Goal: Find specific page/section: Find specific page/section

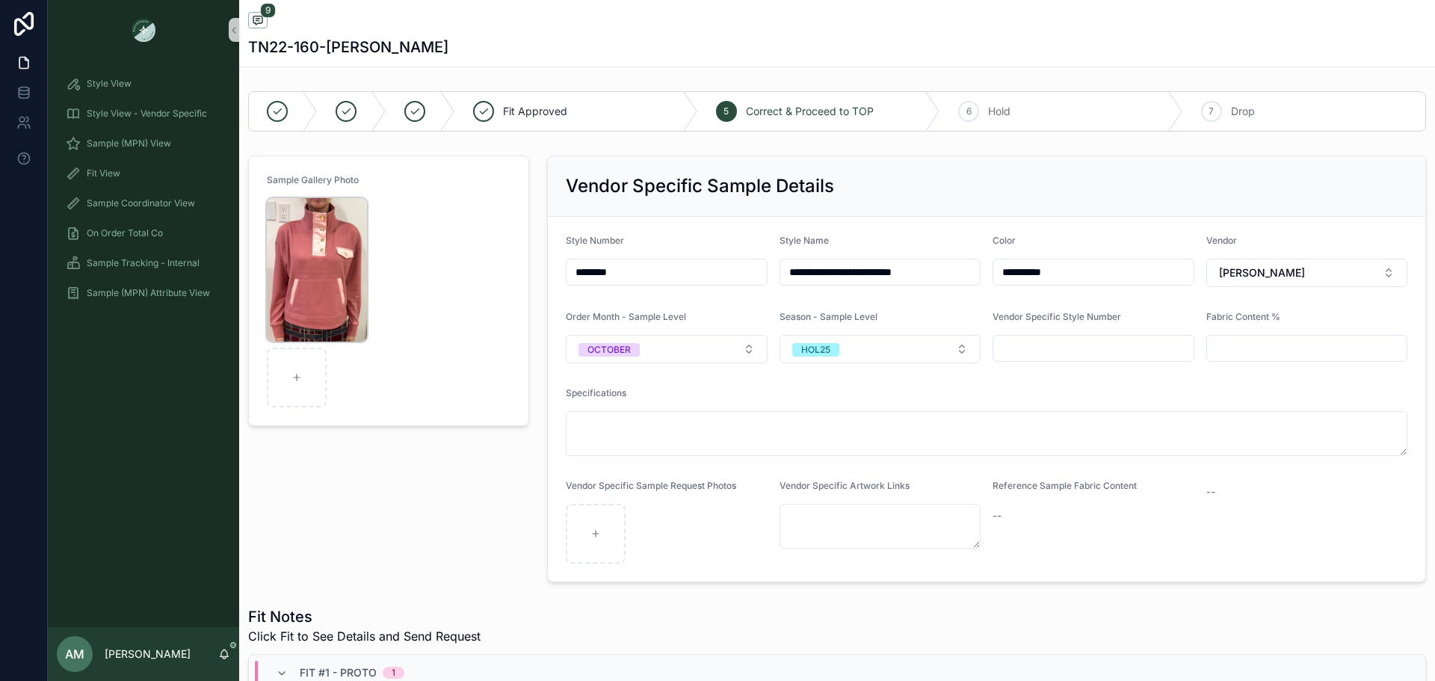
scroll to position [416, 0]
click at [148, 149] on span "Sample (MPN) View" at bounding box center [129, 143] width 84 height 12
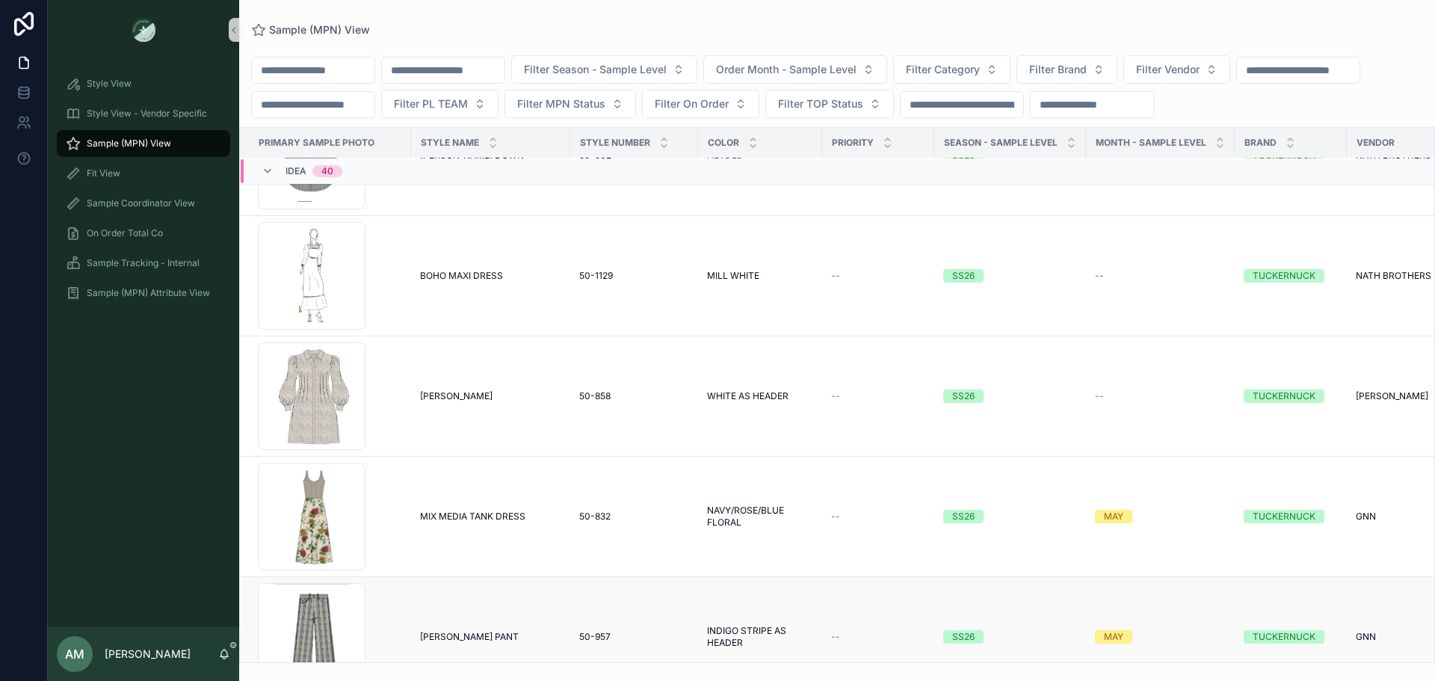
scroll to position [1739, 0]
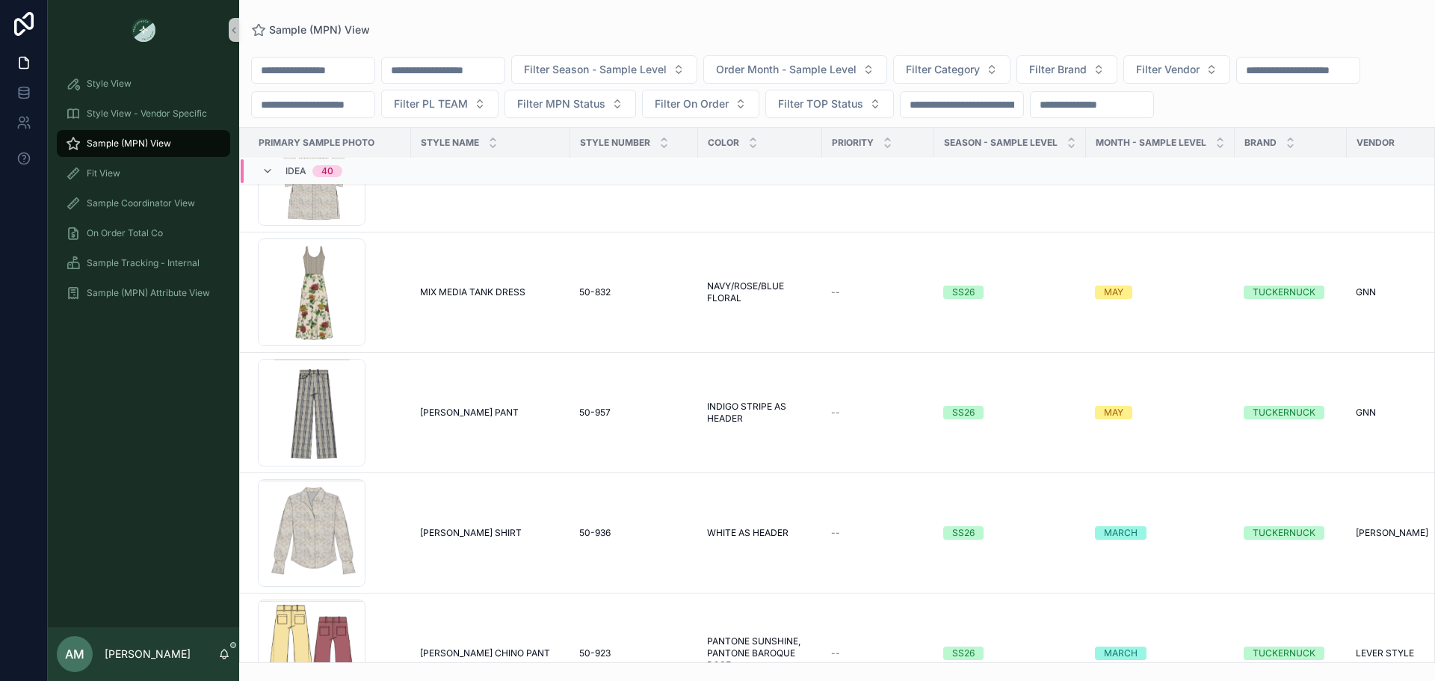
click at [287, 177] on span "Idea" at bounding box center [295, 171] width 21 height 12
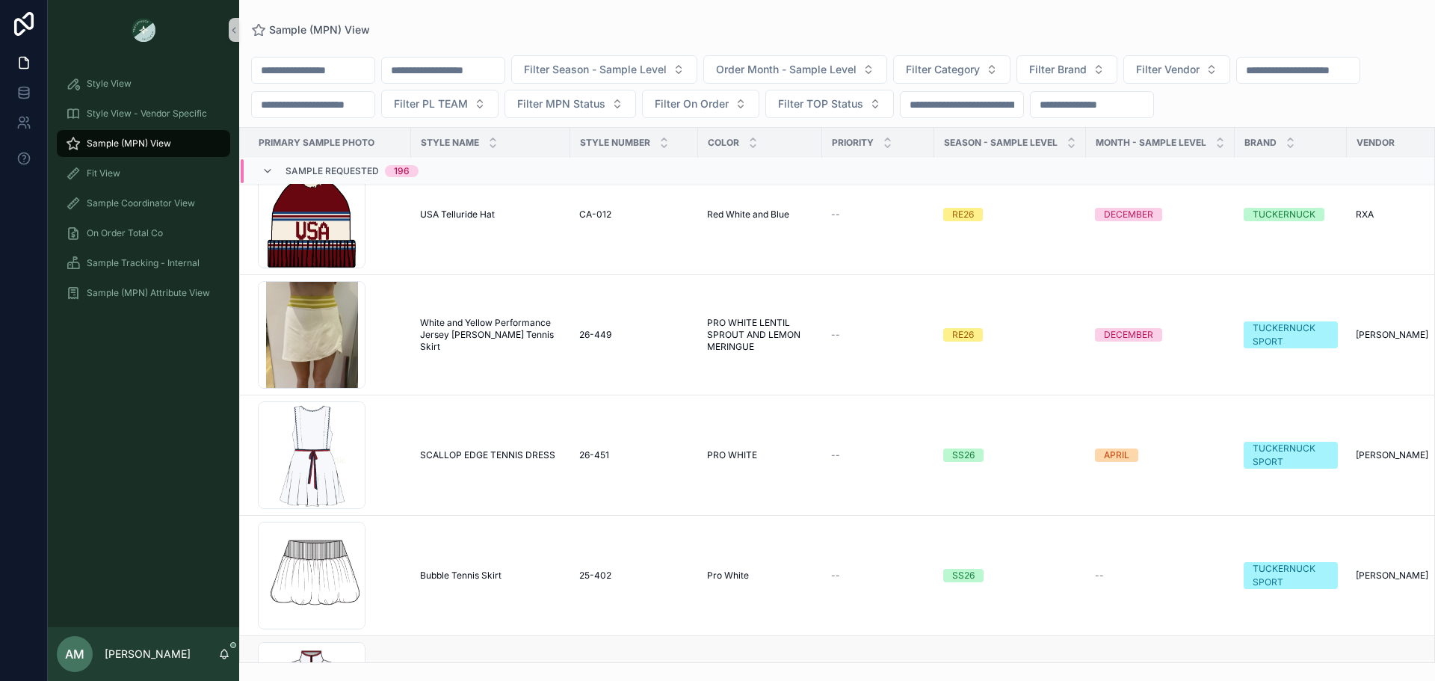
scroll to position [1449, 0]
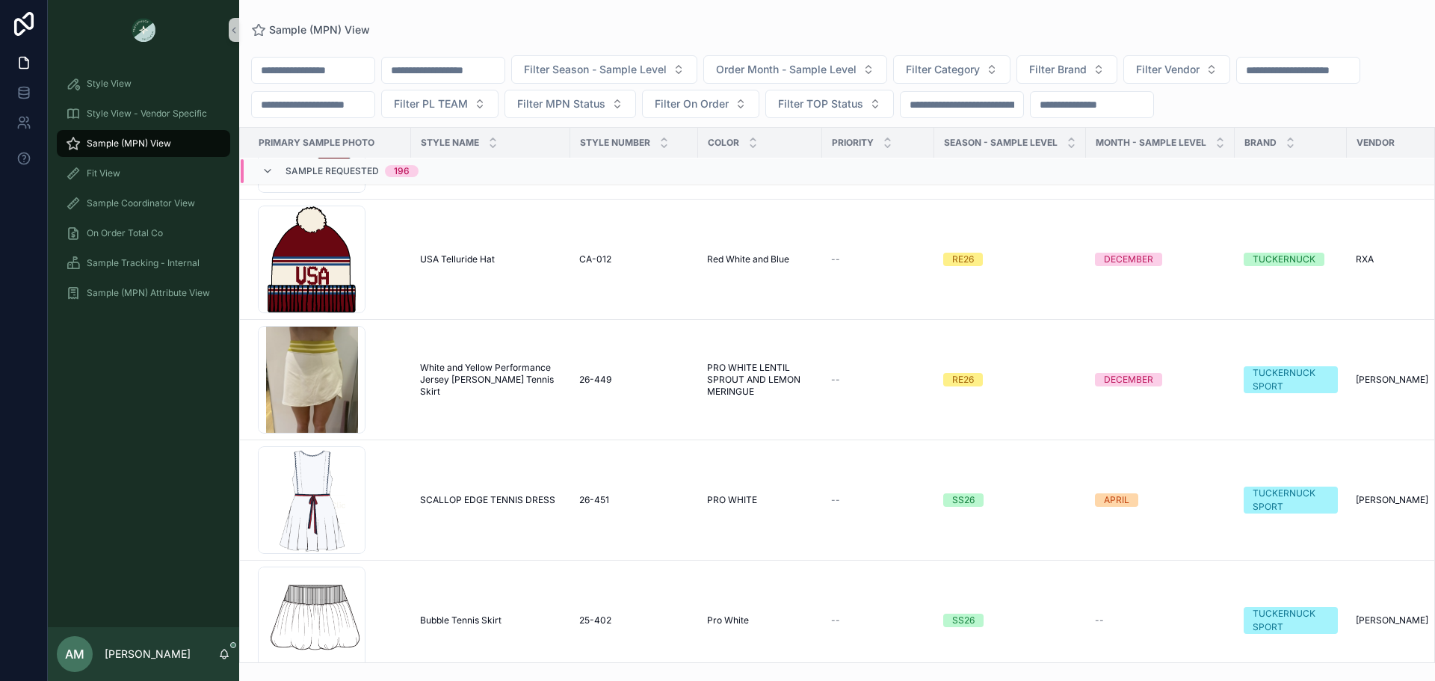
click at [285, 183] on div "Sample Requested 196" at bounding box center [340, 171] width 157 height 24
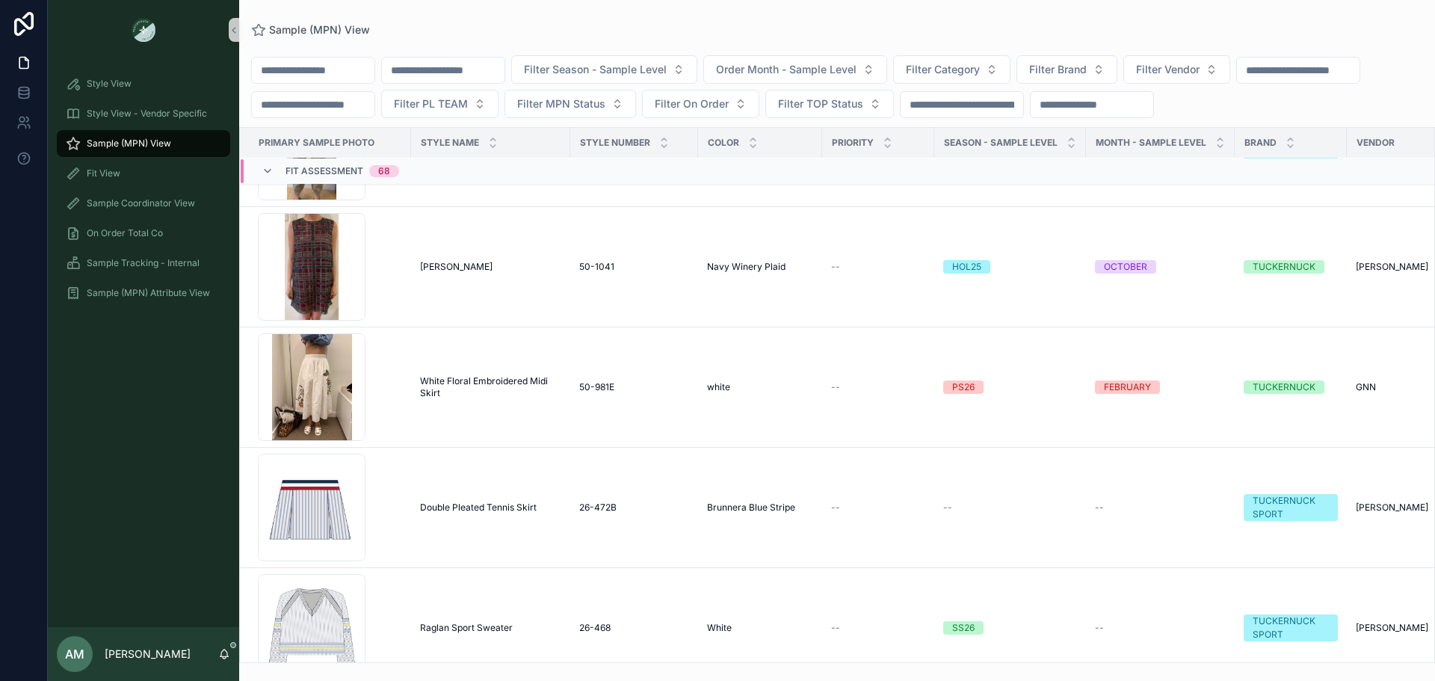
scroll to position [1457, 0]
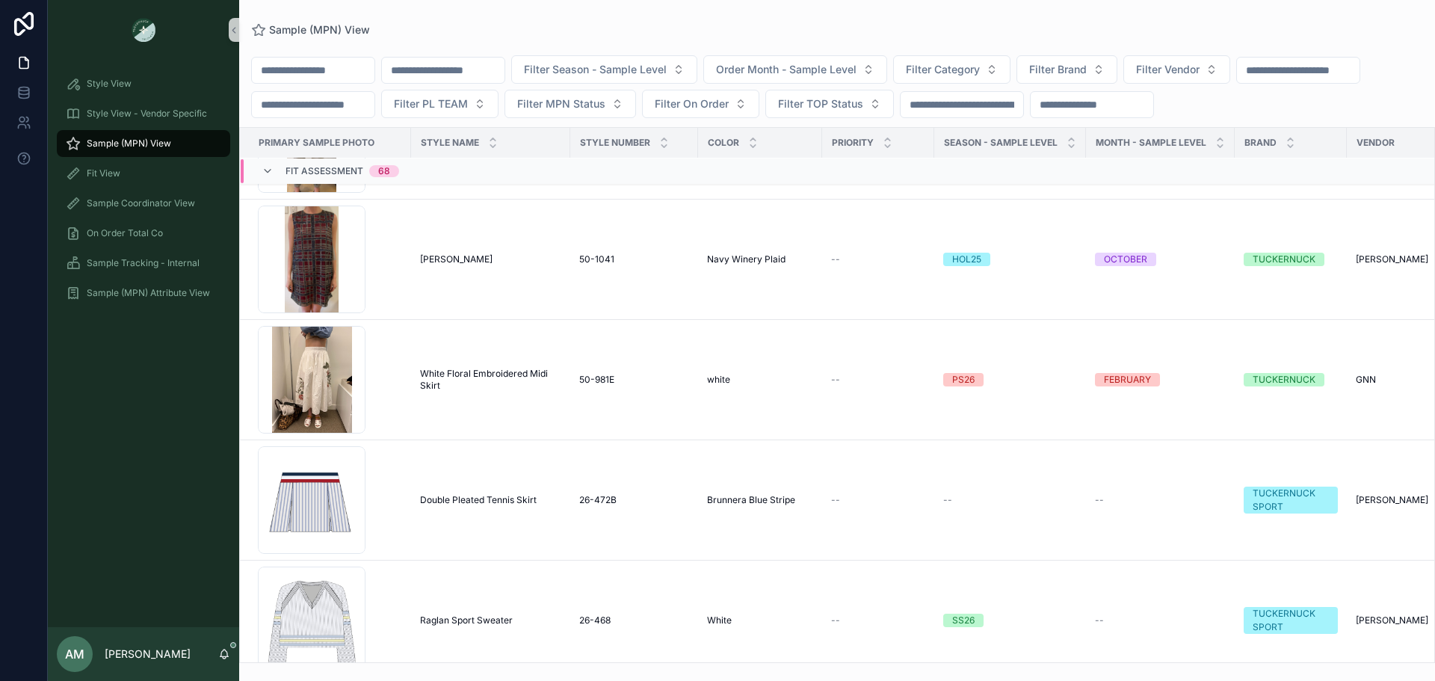
click at [285, 177] on span "Fit Assessment" at bounding box center [324, 171] width 78 height 12
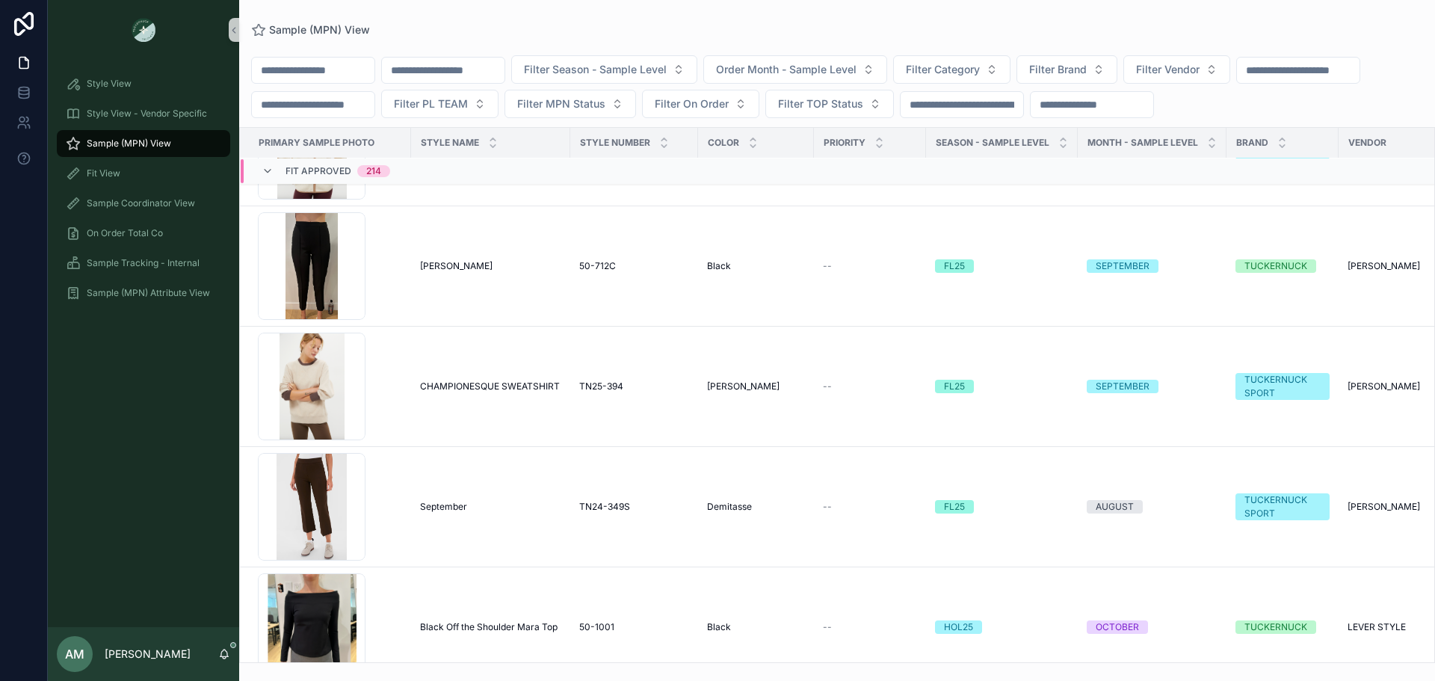
scroll to position [1449, 0]
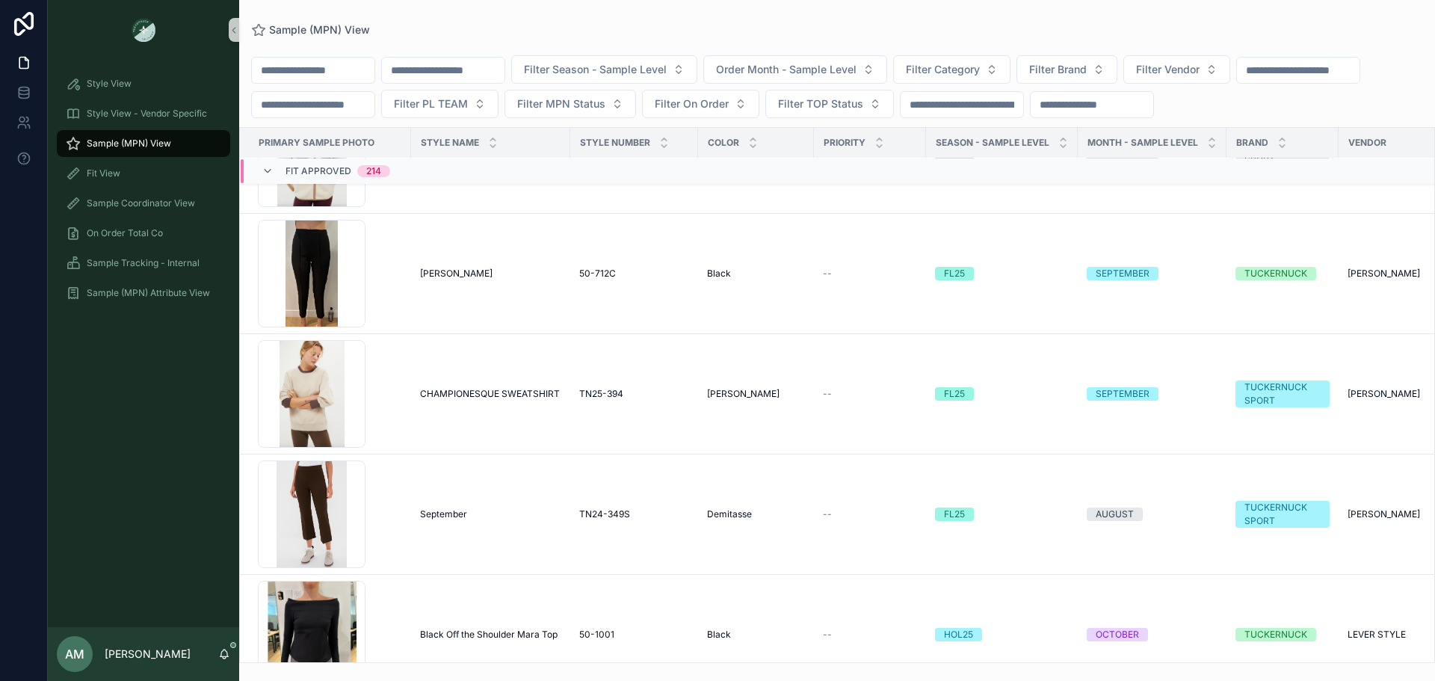
click at [291, 177] on span "Fit Approved" at bounding box center [318, 171] width 66 height 12
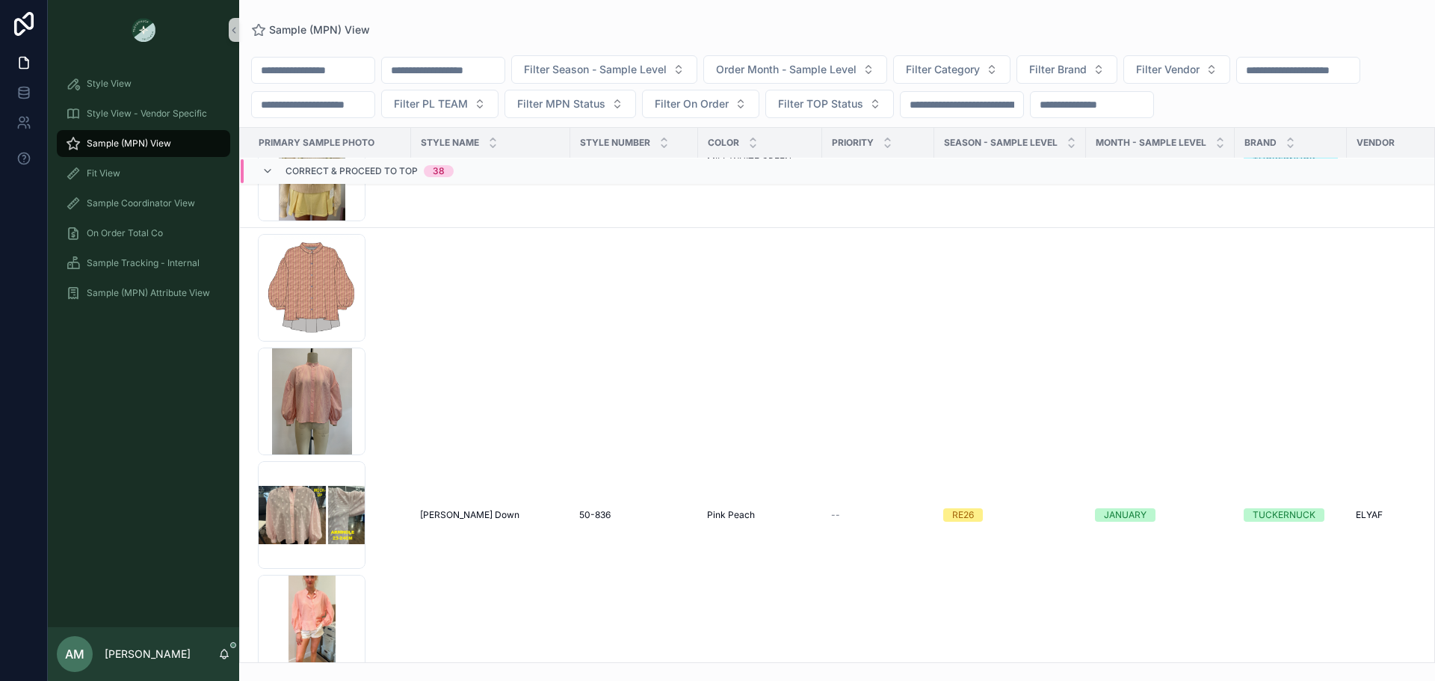
click at [291, 177] on span "Correct & Proceed to TOP" at bounding box center [351, 171] width 132 height 12
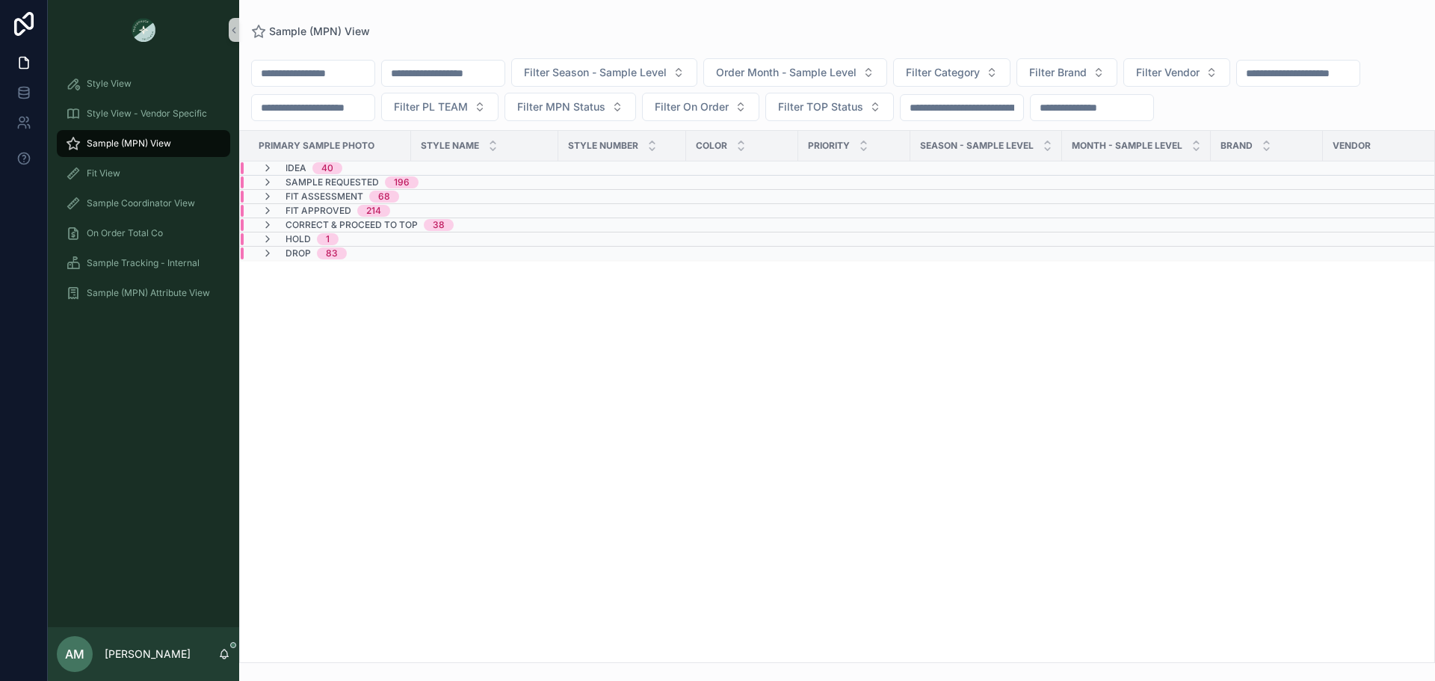
click at [296, 174] on span "Idea" at bounding box center [295, 168] width 21 height 12
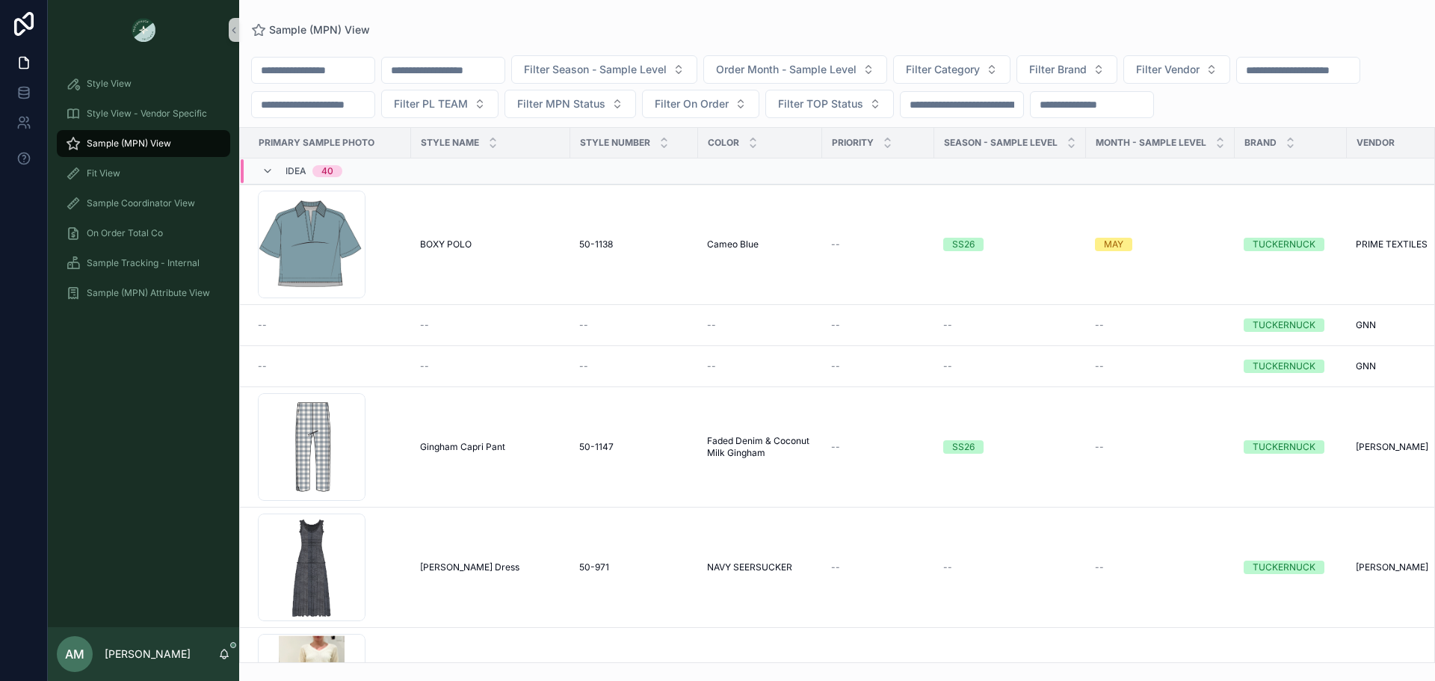
click at [480, 70] on input "scrollable content" at bounding box center [443, 70] width 123 height 21
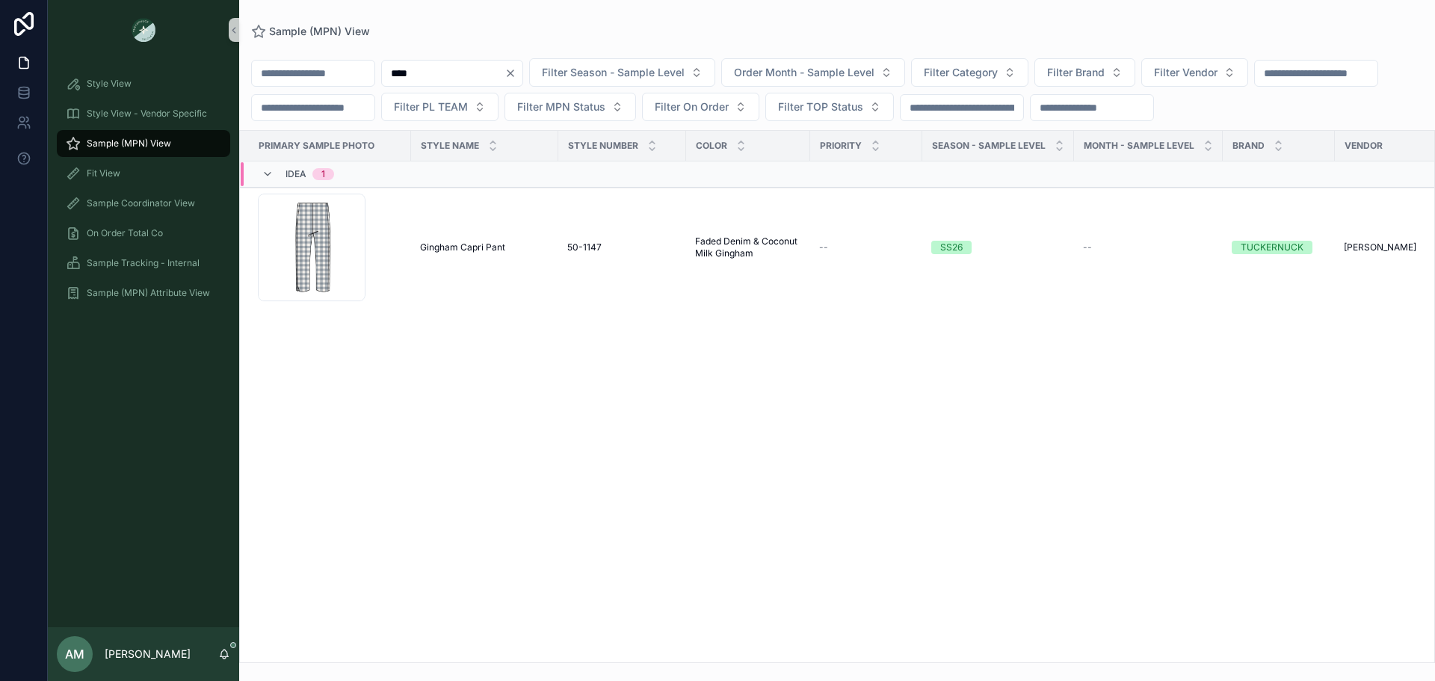
type input "****"
click at [502, 186] on div "Idea 1" at bounding box center [463, 174] width 445 height 24
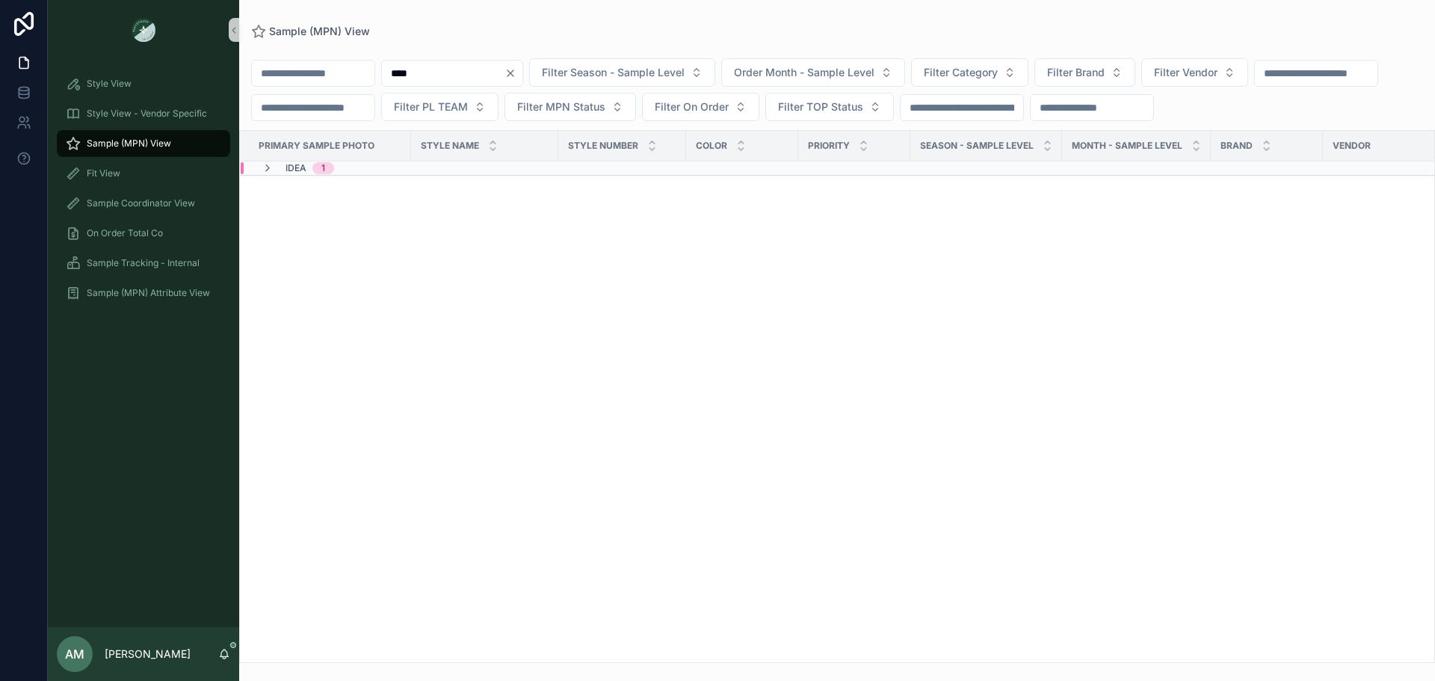
click at [415, 174] on div "Idea 1" at bounding box center [463, 168] width 445 height 12
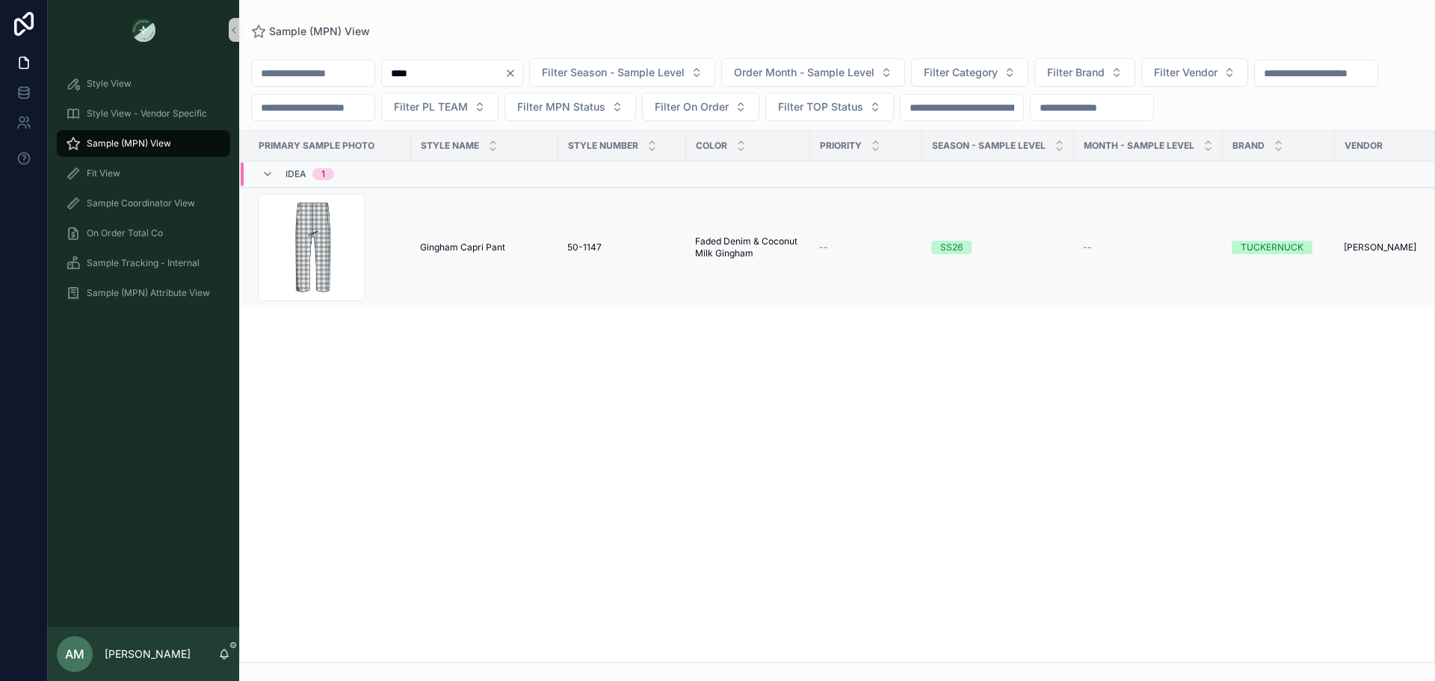
click at [421, 253] on span "Gingham Capri Pant" at bounding box center [462, 247] width 85 height 12
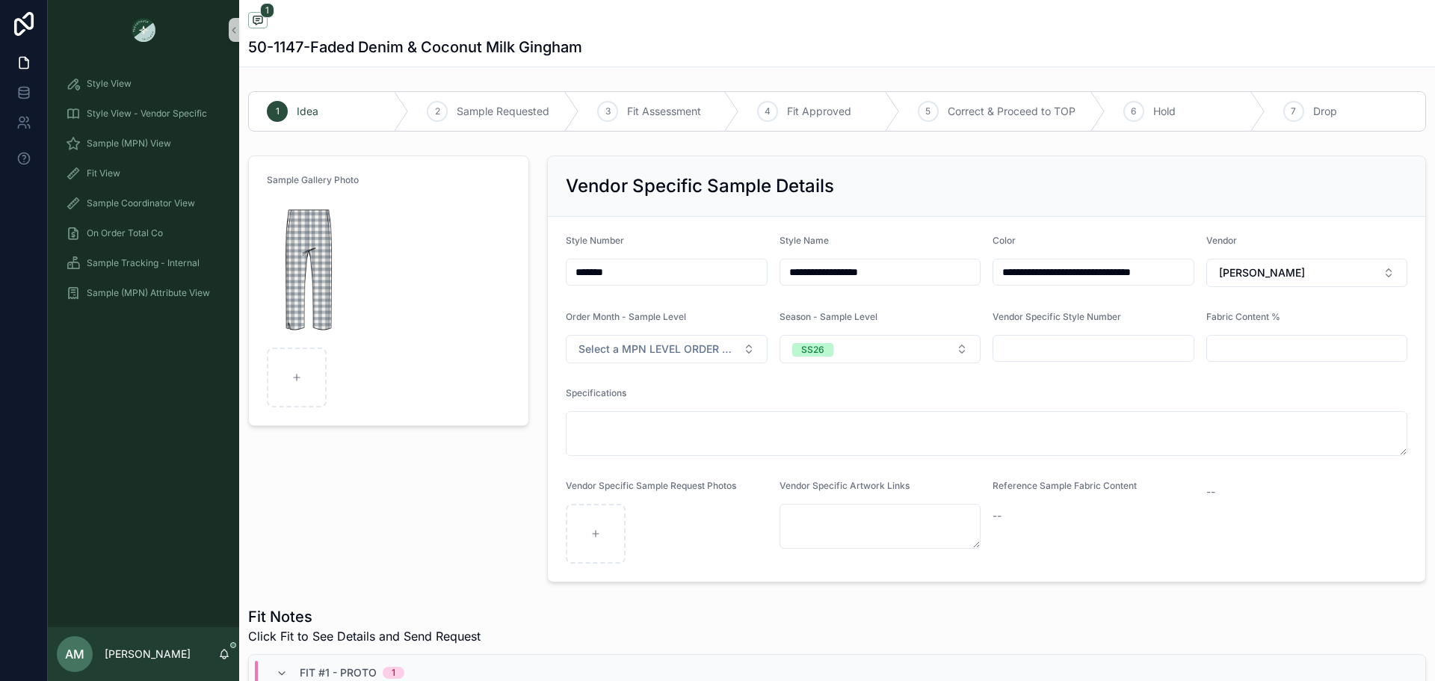
scroll to position [149, 0]
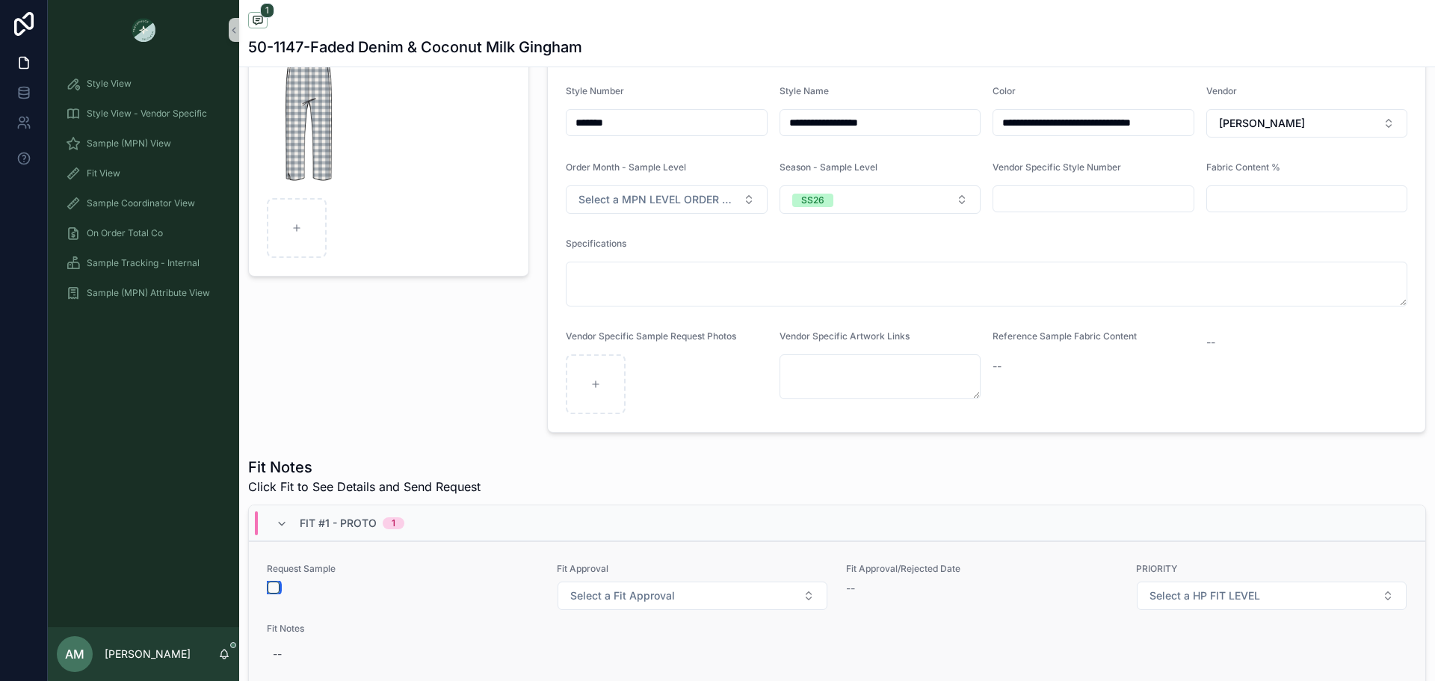
click at [268, 589] on button "scrollable content" at bounding box center [273, 587] width 12 height 12
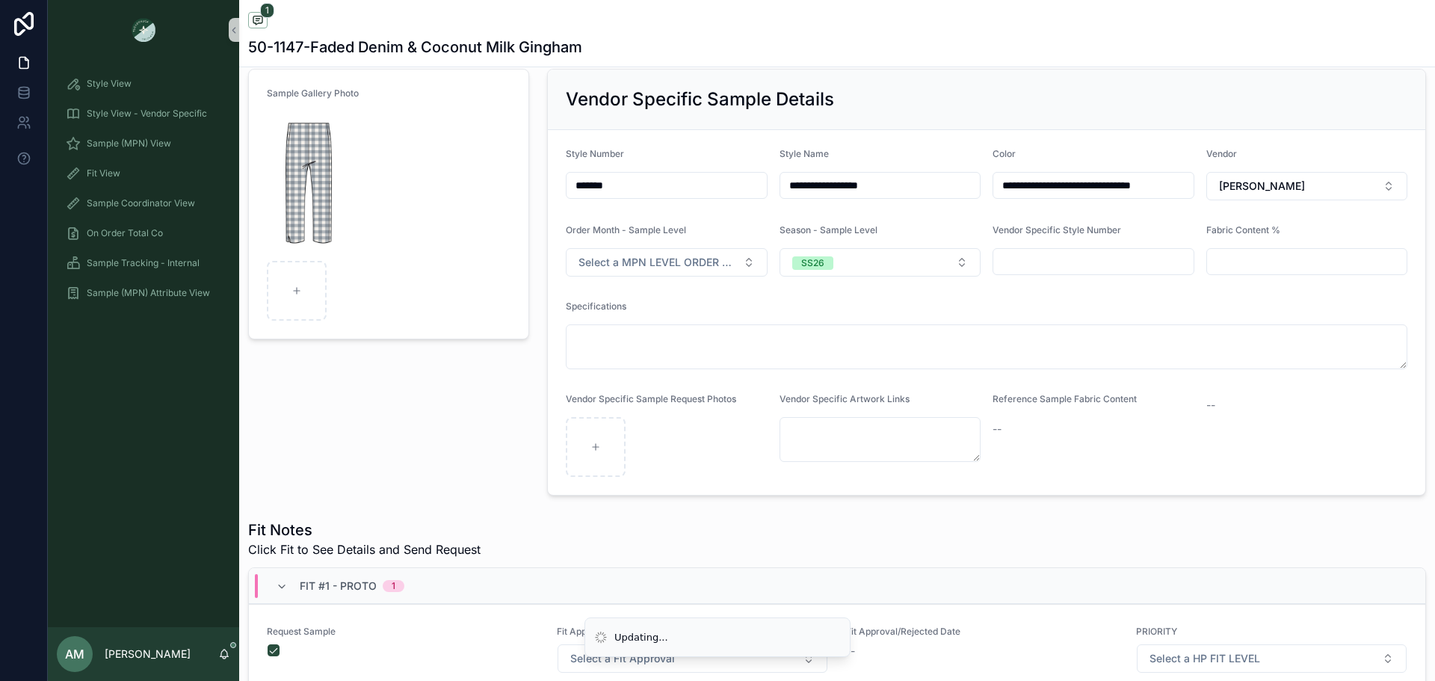
scroll to position [0, 0]
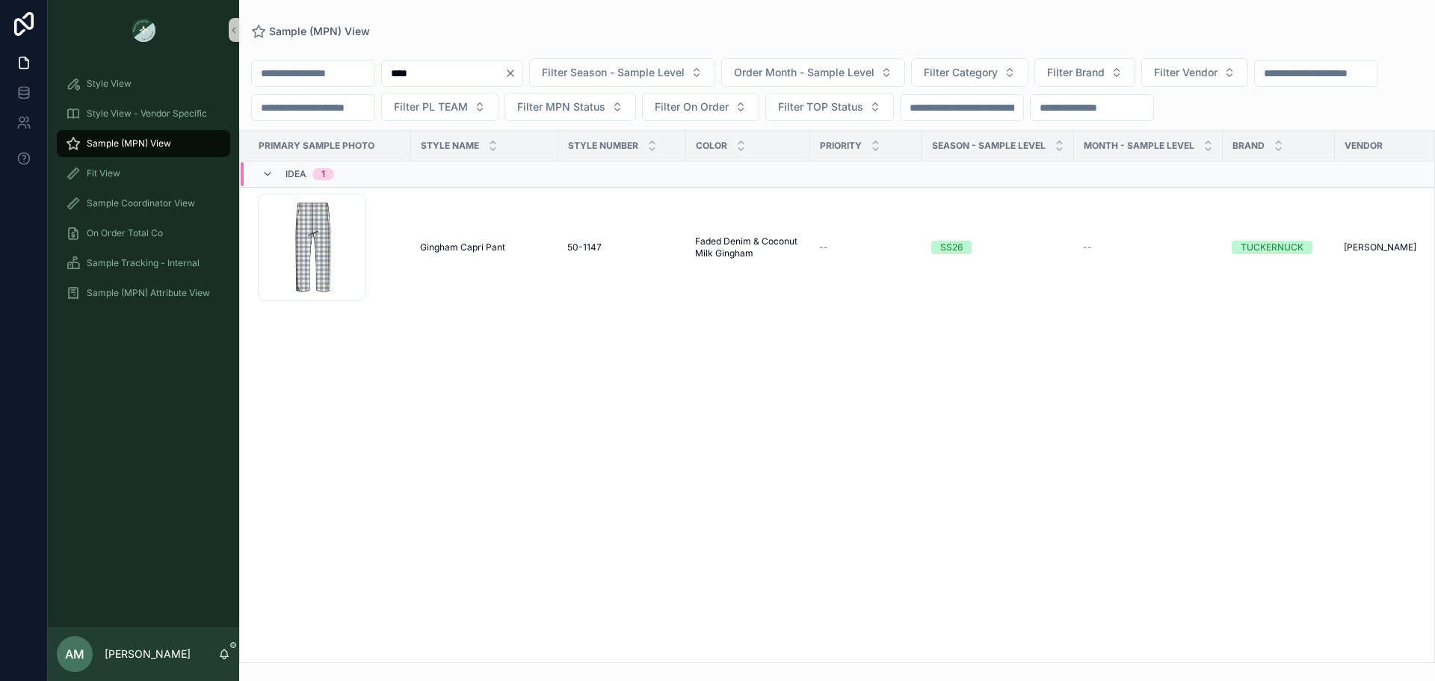
click at [480, 82] on input "****" at bounding box center [443, 73] width 123 height 21
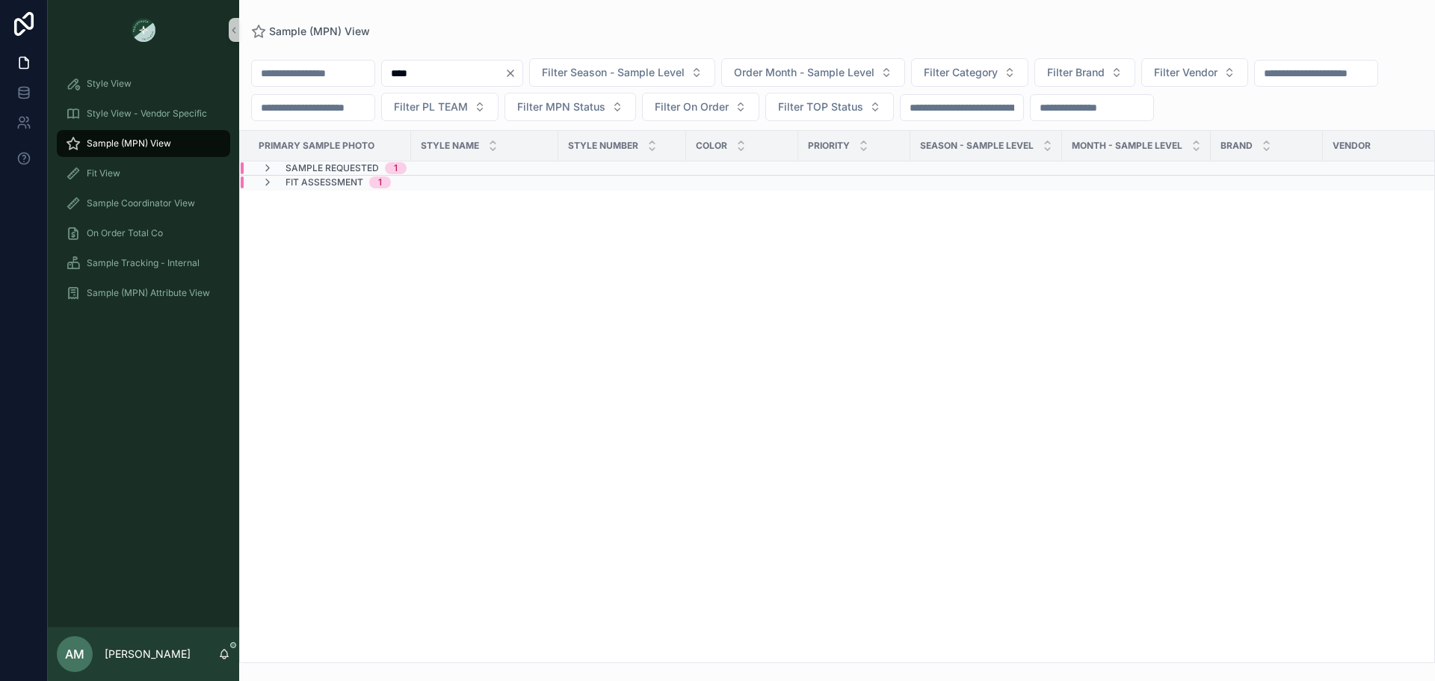
type input "****"
click at [445, 174] on div "Sample Requested 1" at bounding box center [463, 168] width 445 height 12
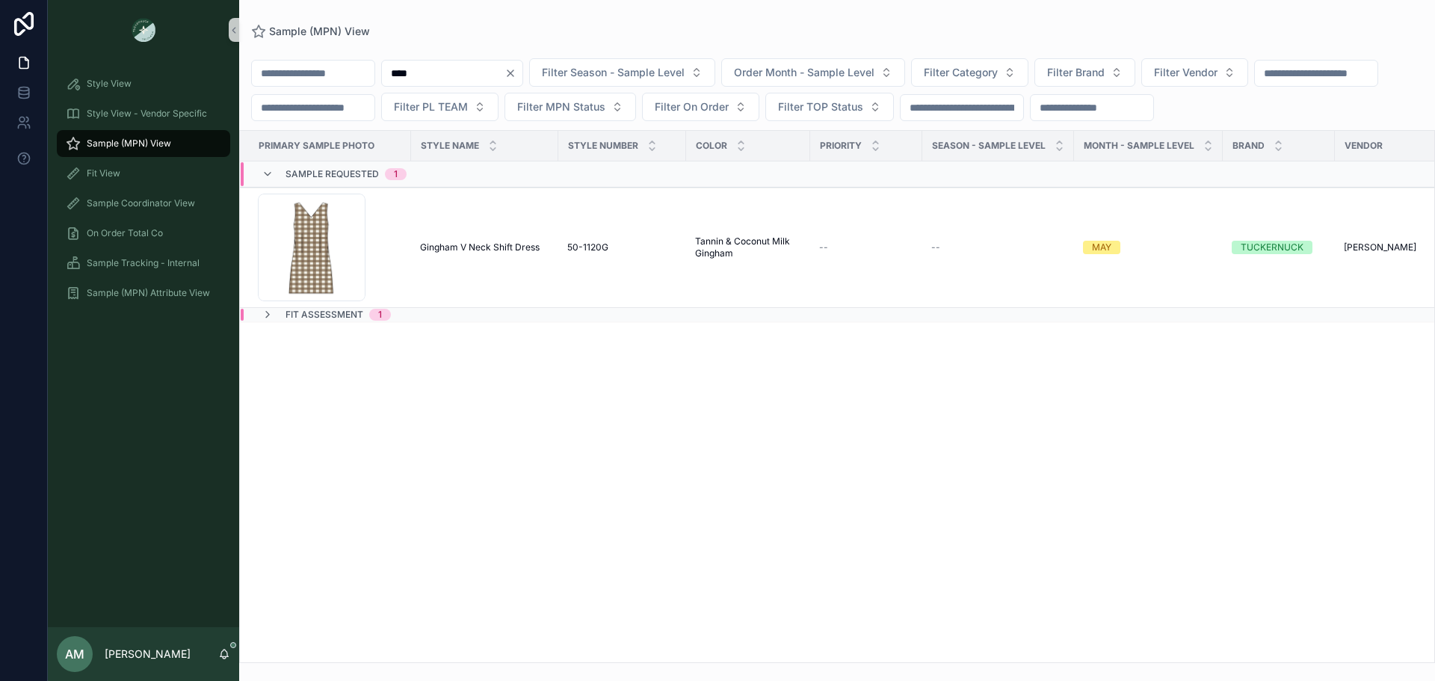
click at [495, 74] on input "****" at bounding box center [443, 73] width 123 height 21
